Goal: Task Accomplishment & Management: Use online tool/utility

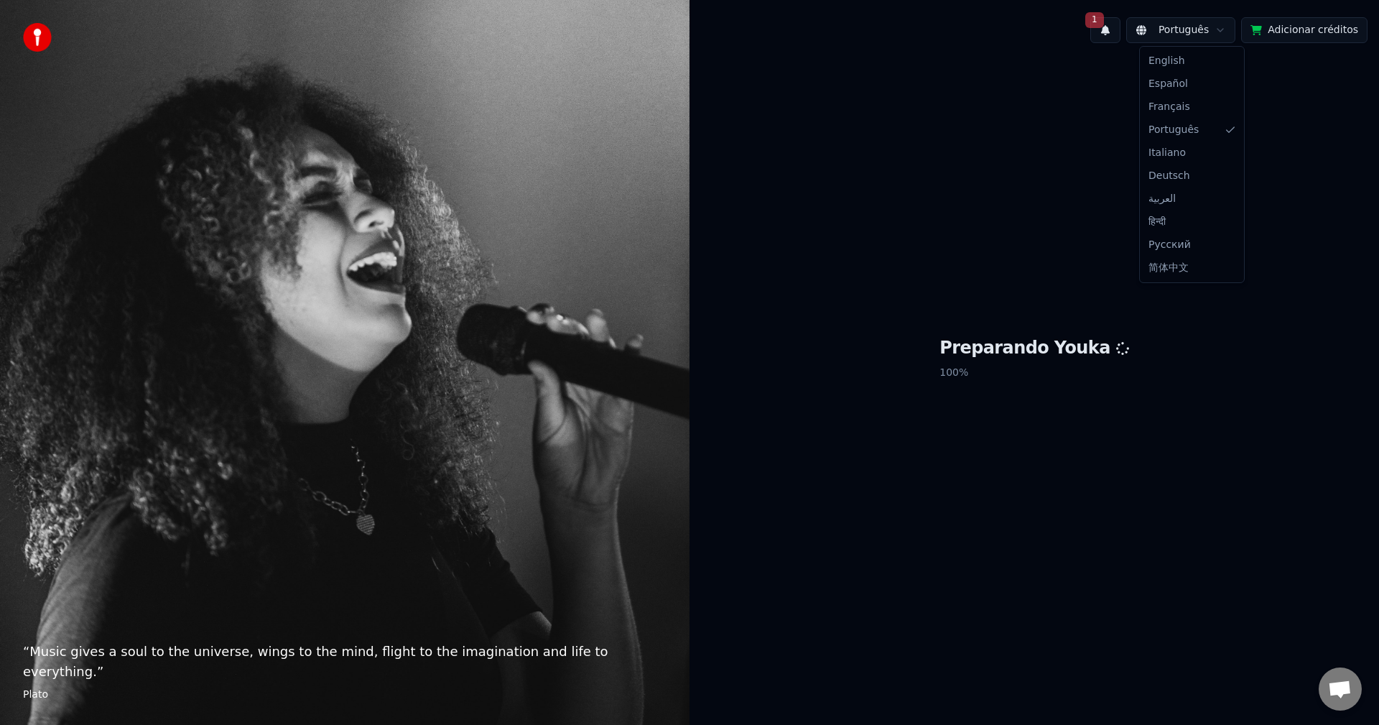
click at [1174, 34] on html "“ Music gives a soul to the universe, wings to the mind, flight to the imaginat…" at bounding box center [689, 362] width 1379 height 725
click at [1270, 445] on html "“ Music gives a soul to the universe, wings to the mind, flight to the imaginat…" at bounding box center [689, 362] width 1379 height 725
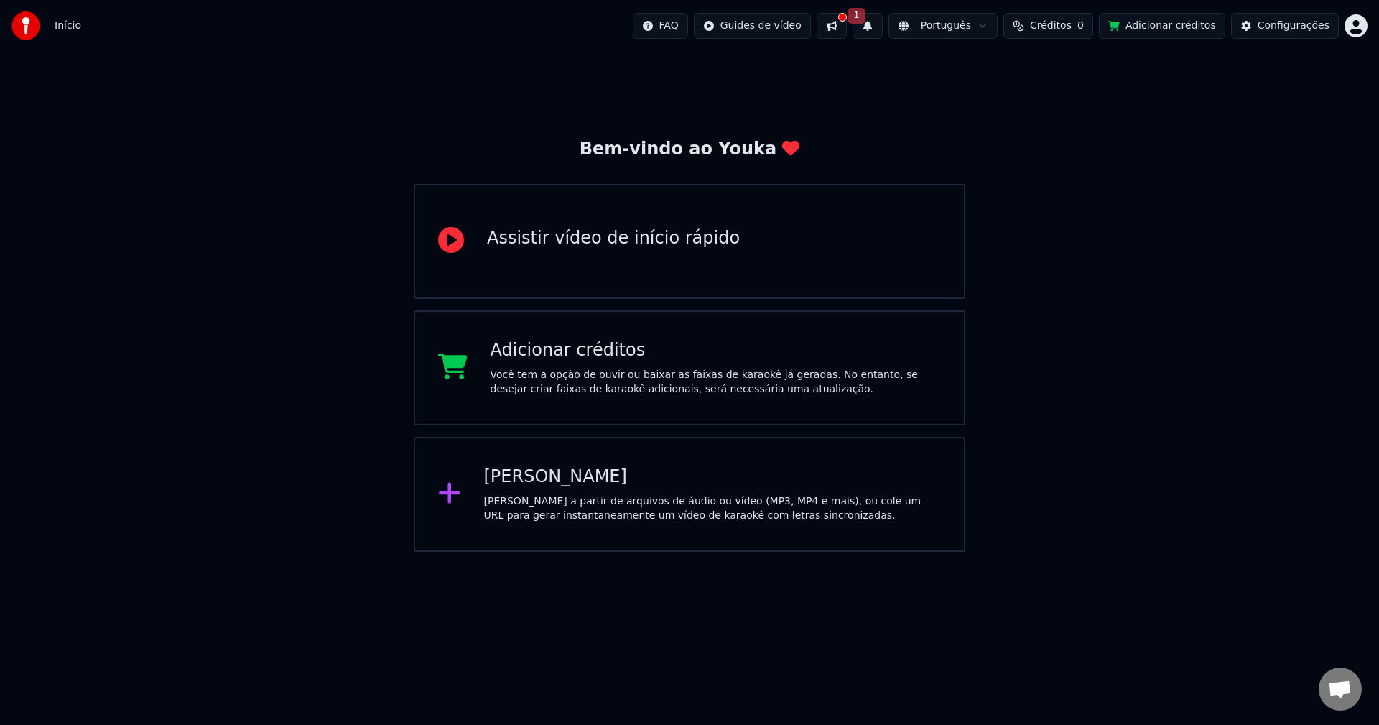
click at [554, 489] on div "Criar Karaokê Crie karaokê a partir de arquivos de áudio ou vídeo (MP3, MP4 e m…" at bounding box center [713, 493] width 458 height 57
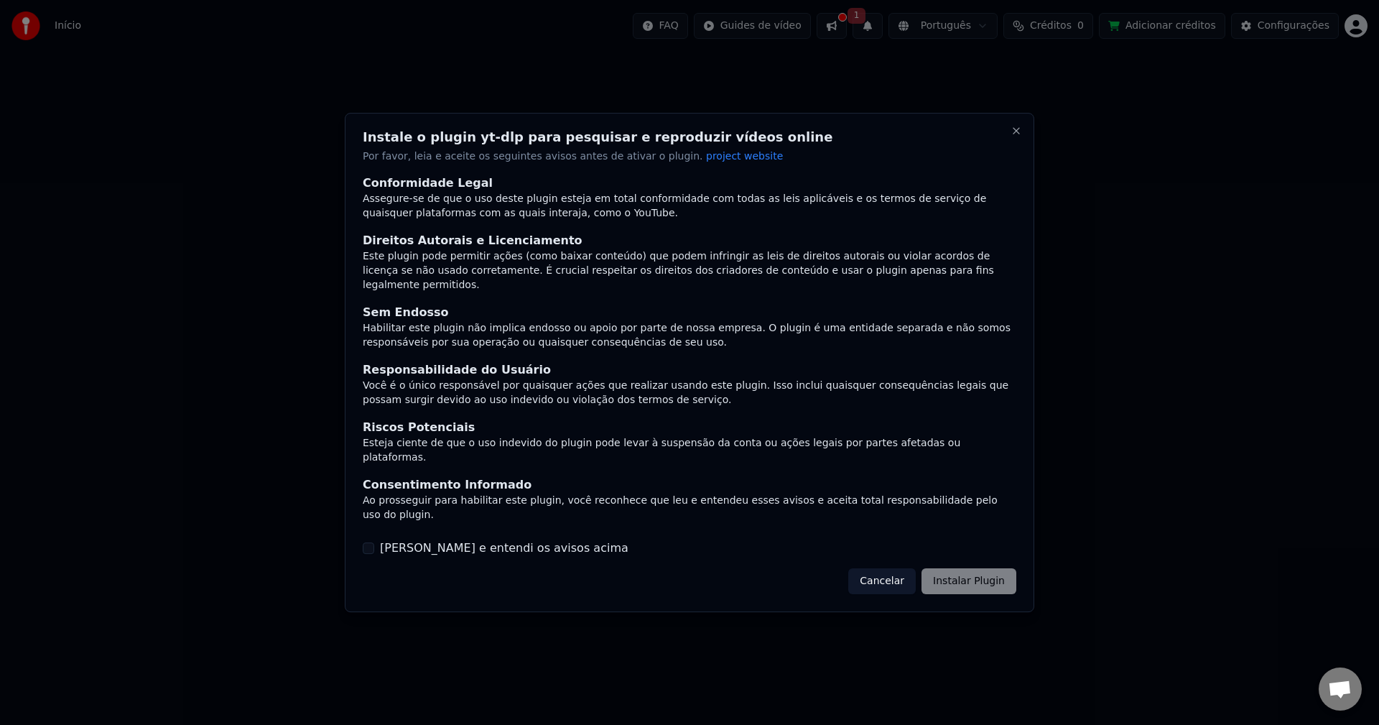
click at [953, 568] on div "Cancelar Instalar Plugin" at bounding box center [932, 581] width 168 height 26
click at [366, 542] on button "[PERSON_NAME] e entendi os avisos acima" at bounding box center [368, 547] width 11 height 11
click at [983, 568] on button "Instalar Plugin" at bounding box center [969, 581] width 95 height 26
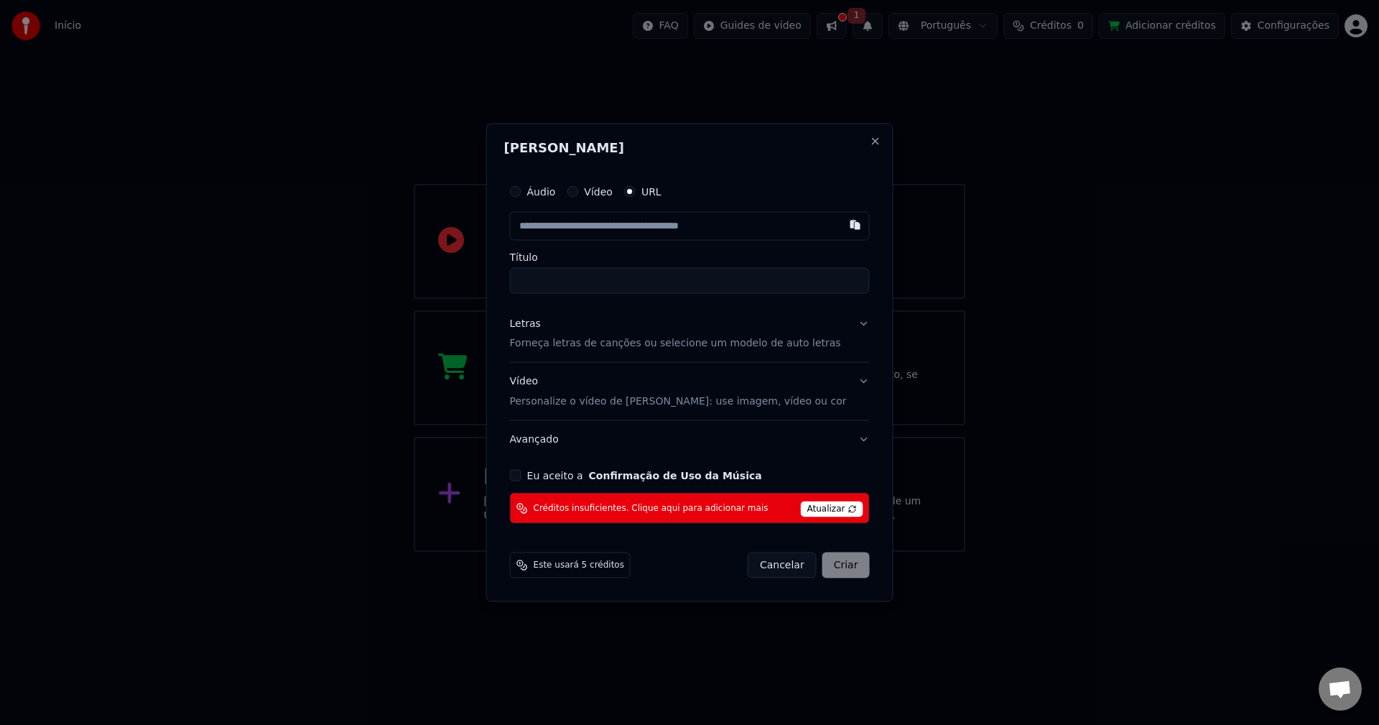
click at [555, 191] on label "Áudio" at bounding box center [541, 191] width 29 height 10
click at [521, 191] on button "Áudio" at bounding box center [515, 190] width 11 height 11
click at [570, 226] on div "Escolher arquivo" at bounding box center [564, 226] width 107 height 26
type input "*****"
click at [829, 567] on div "Cancelar Criar" at bounding box center [809, 565] width 122 height 26
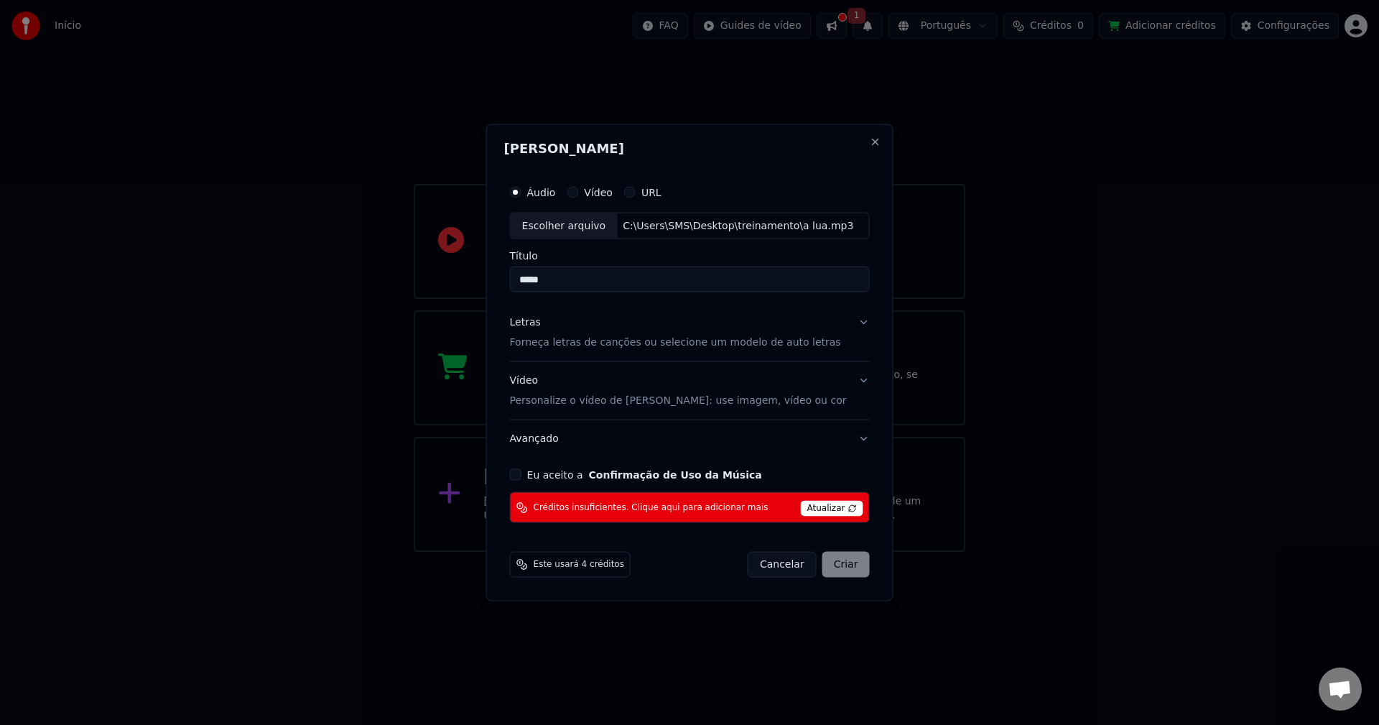
click at [841, 380] on button "Vídeo Personalize o vídeo de karaokê: use imagem, vídeo ou cor" at bounding box center [690, 390] width 360 height 57
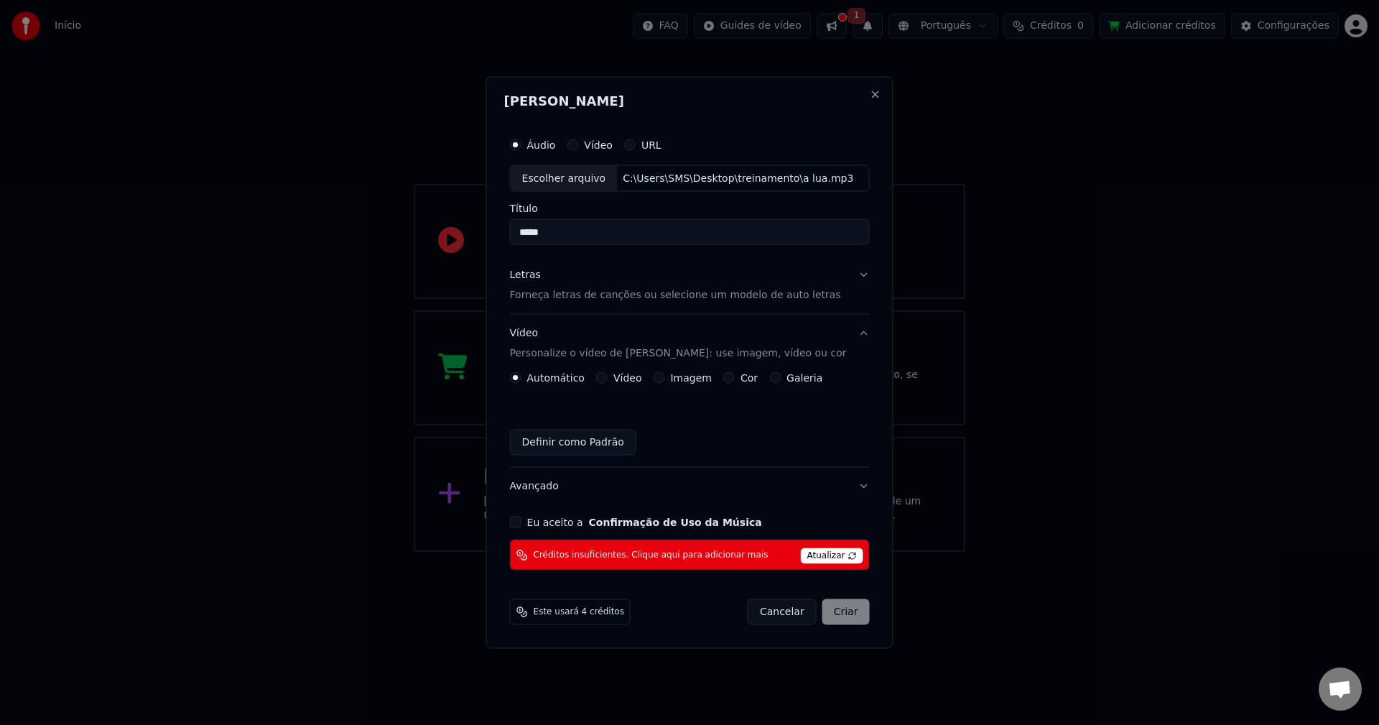
click at [841, 335] on button "Vídeo Personalize o vídeo de karaokê: use imagem, vídeo ou cor" at bounding box center [690, 343] width 360 height 57
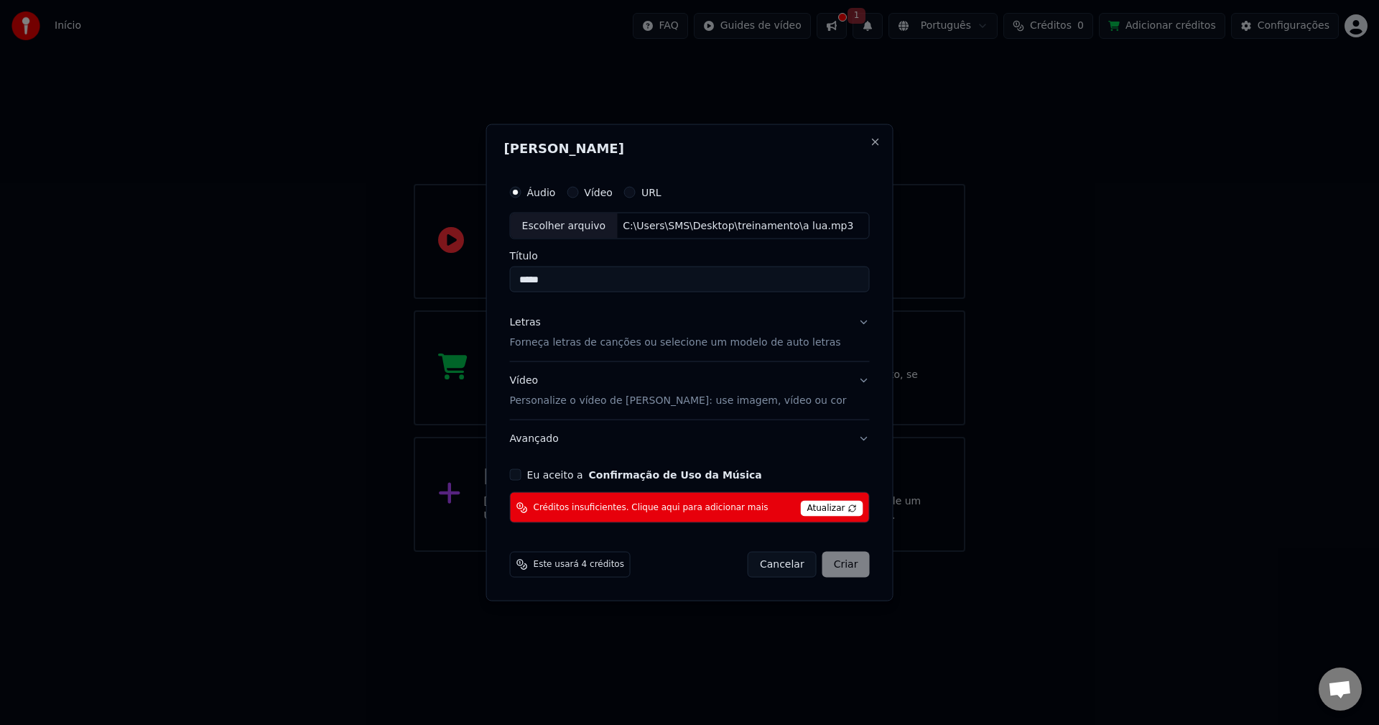
click at [838, 321] on button "Letras Forneça letras de canções ou selecione um modelo de auto letras" at bounding box center [690, 332] width 360 height 57
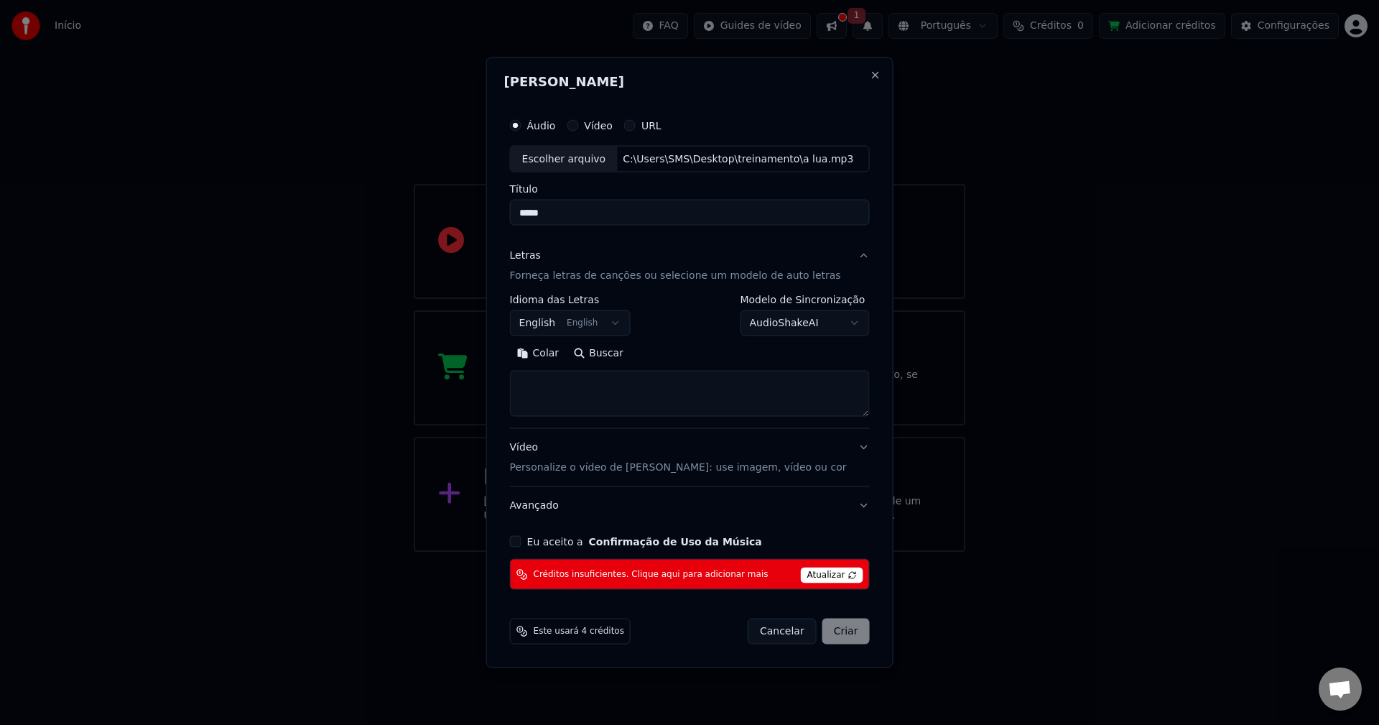
click at [624, 321] on button "English English" at bounding box center [570, 323] width 121 height 26
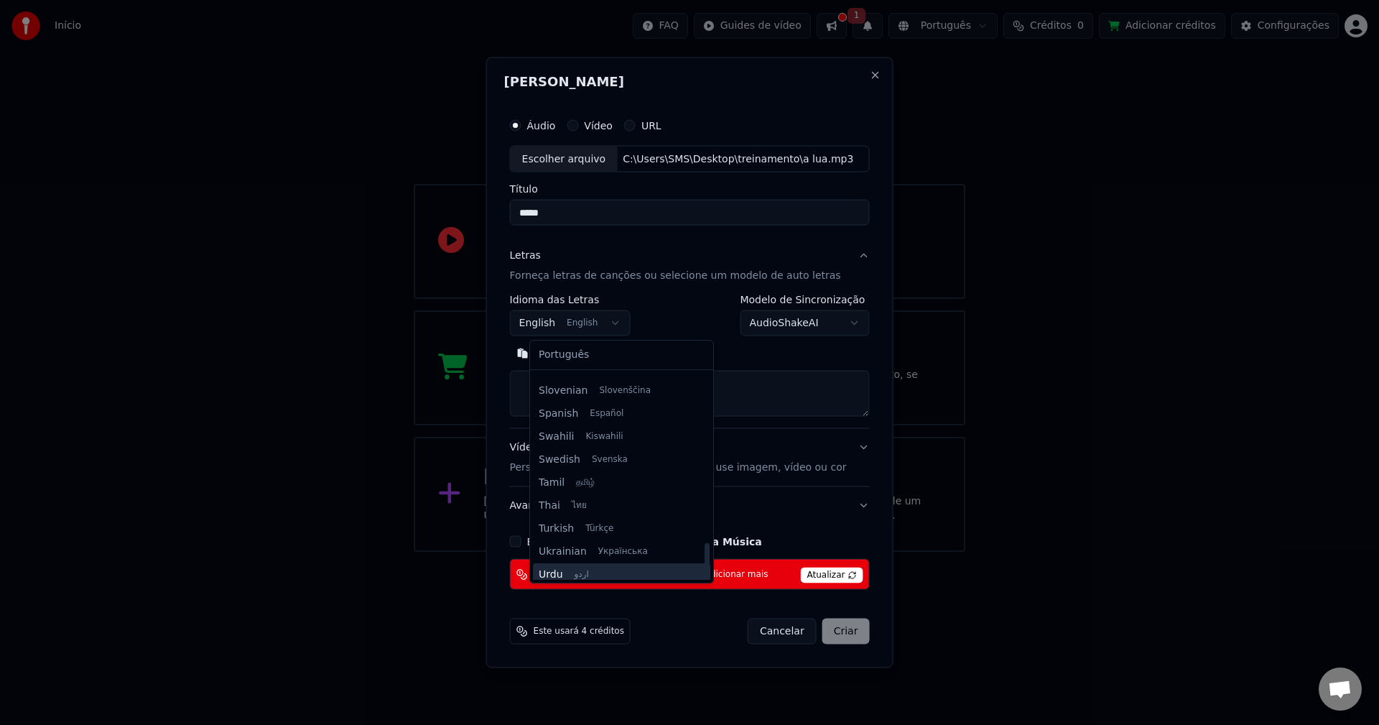
scroll to position [1103, 0]
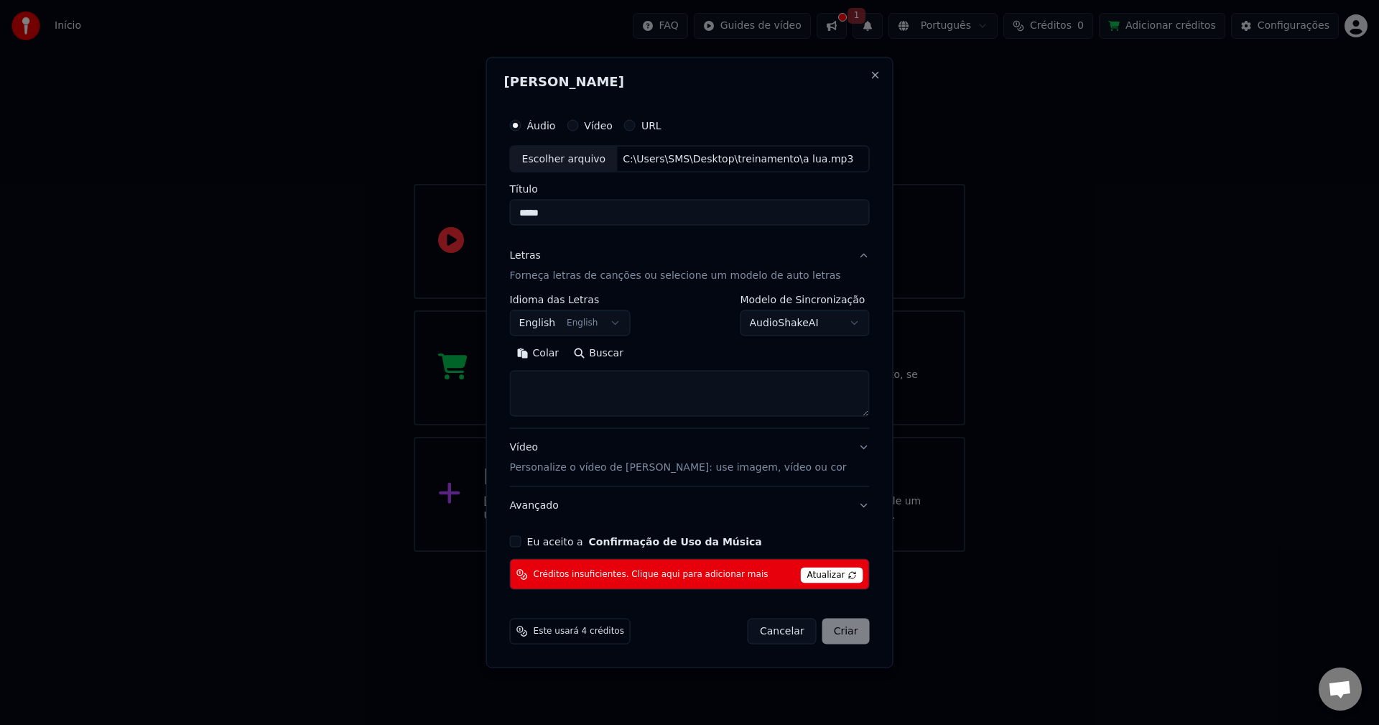
click at [1017, 429] on div at bounding box center [689, 362] width 1379 height 725
click at [607, 354] on button "Buscar" at bounding box center [598, 353] width 65 height 23
type textarea "**********"
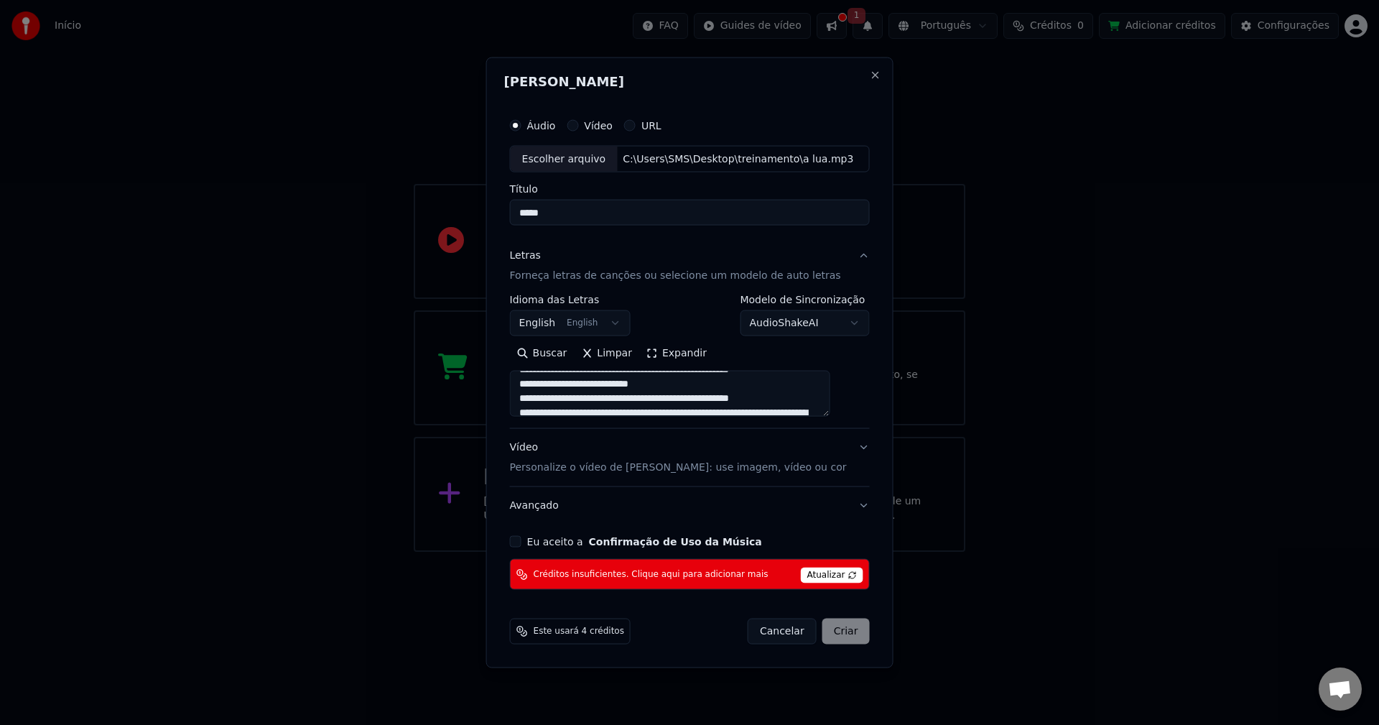
scroll to position [287, 0]
click at [869, 77] on button "Close" at bounding box center [874, 74] width 11 height 11
